Goal: Task Accomplishment & Management: Use online tool/utility

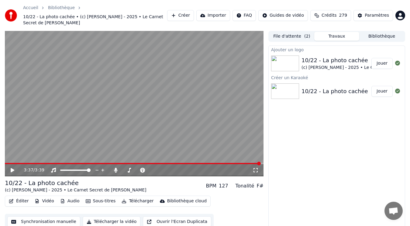
click at [382, 58] on button "Jouer" at bounding box center [381, 63] width 21 height 11
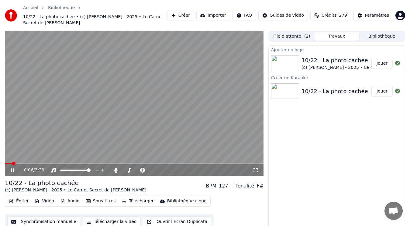
click at [69, 197] on button "Audio" at bounding box center [70, 201] width 24 height 9
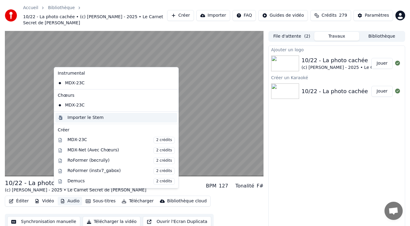
click at [80, 117] on div "Importer le Stem" at bounding box center [85, 118] width 36 height 6
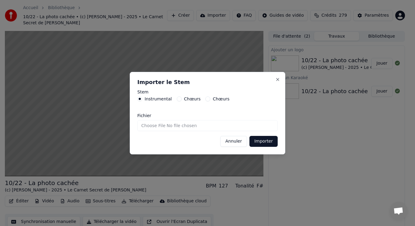
click at [157, 125] on input "Fichier" at bounding box center [207, 125] width 140 height 11
type input "**********"
click at [263, 142] on button "Importer" at bounding box center [263, 141] width 28 height 11
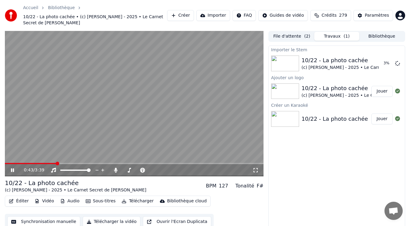
click at [130, 103] on video at bounding box center [134, 103] width 258 height 145
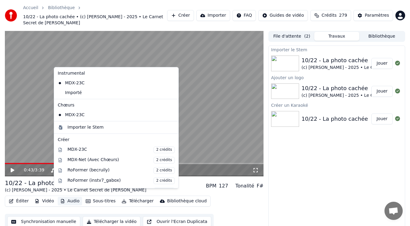
click at [66, 197] on button "Audio" at bounding box center [70, 201] width 24 height 9
click at [85, 127] on div "Importer le Stem" at bounding box center [85, 127] width 36 height 6
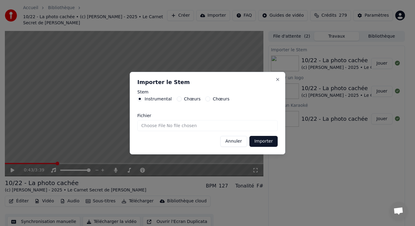
click at [184, 99] on label "Chœurs" at bounding box center [192, 99] width 17 height 4
click at [182, 99] on button "Chœurs" at bounding box center [179, 99] width 5 height 5
click at [179, 124] on input "Fichier" at bounding box center [207, 125] width 140 height 11
type input "**********"
click at [260, 140] on button "Importer" at bounding box center [263, 141] width 28 height 11
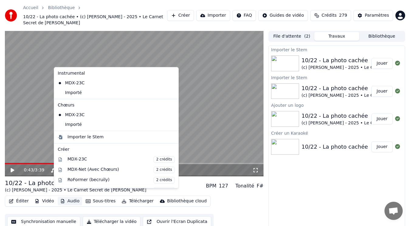
click at [65, 197] on button "Audio" at bounding box center [70, 201] width 24 height 9
click at [69, 126] on div "Importé" at bounding box center [111, 125] width 113 height 10
click at [65, 197] on button "Audio" at bounding box center [70, 201] width 24 height 9
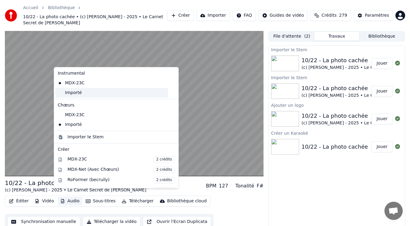
click at [76, 91] on div "Importé" at bounding box center [111, 93] width 113 height 10
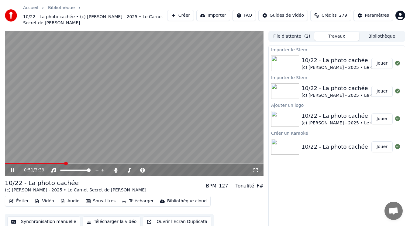
click at [70, 131] on video at bounding box center [134, 103] width 258 height 145
click at [5, 162] on span at bounding box center [7, 164] width 4 height 4
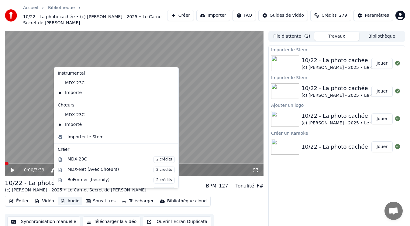
click at [66, 197] on button "Audio" at bounding box center [70, 201] width 24 height 9
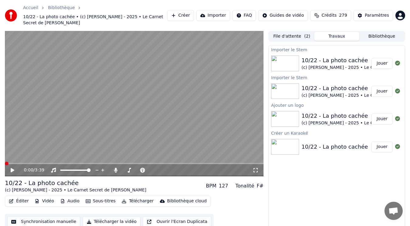
click at [13, 168] on icon at bounding box center [13, 170] width 4 height 4
click at [11, 169] on icon at bounding box center [12, 171] width 3 height 4
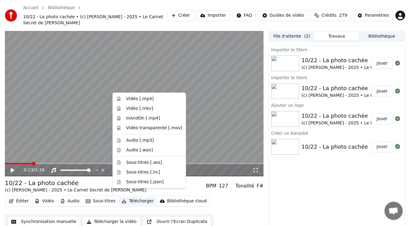
click at [137, 197] on button "Télécharger" at bounding box center [137, 201] width 37 height 9
click at [155, 100] on div "Vidéo [.mp4]" at bounding box center [154, 99] width 56 height 6
